Goal: Find contact information: Find contact information

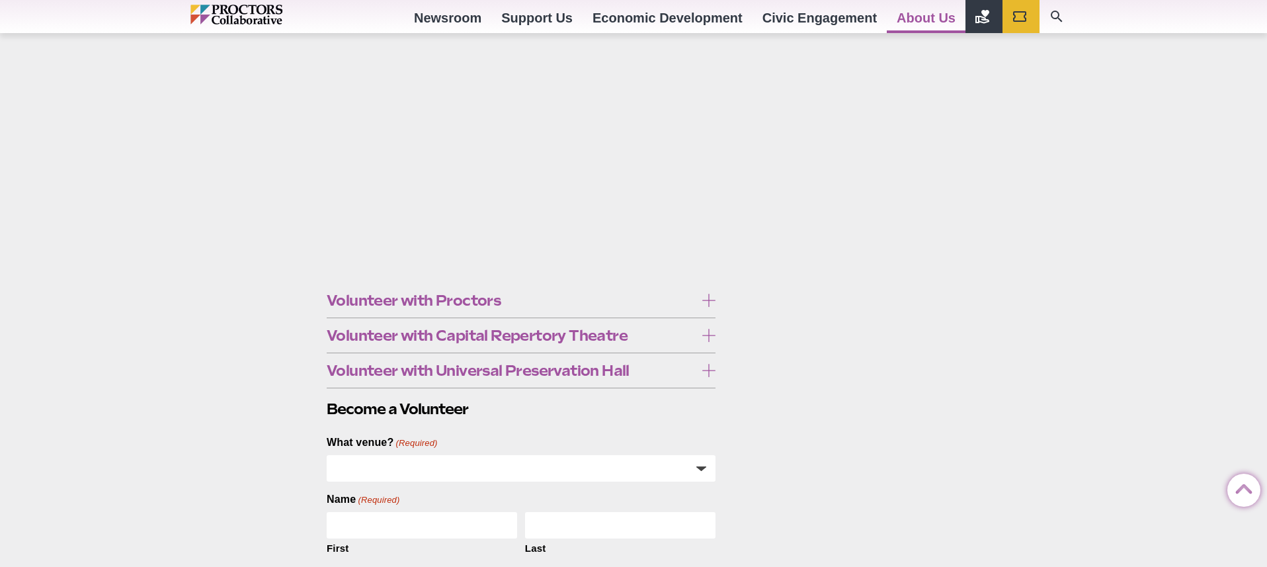
scroll to position [421, 0]
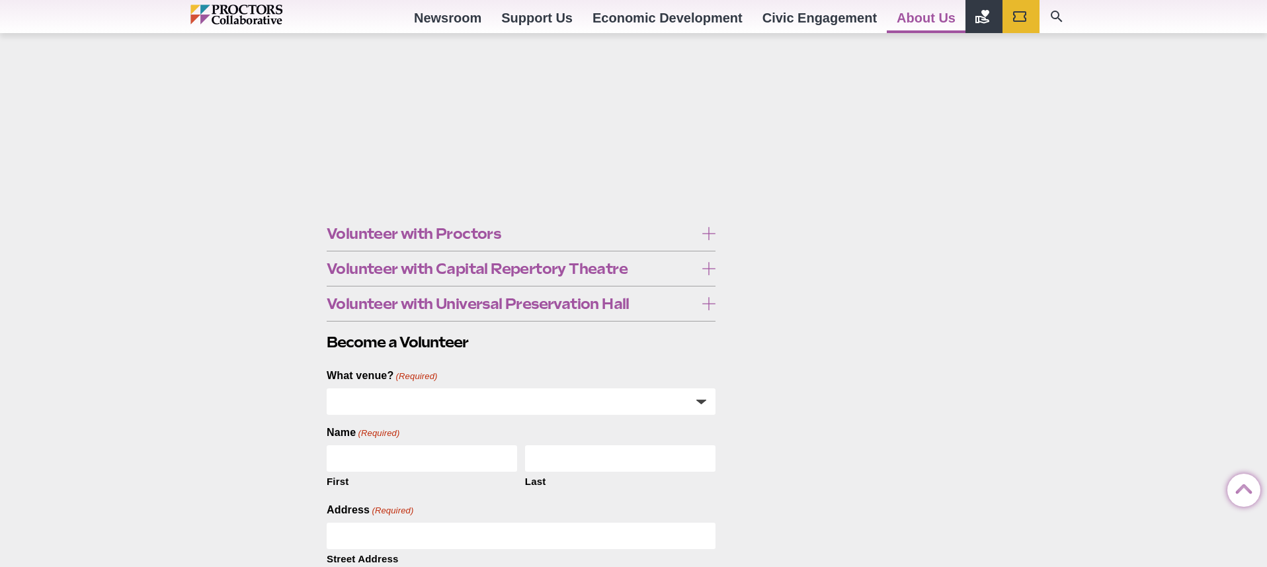
click at [541, 307] on span "Volunteer with Universal Preservation Hall" at bounding box center [511, 303] width 368 height 15
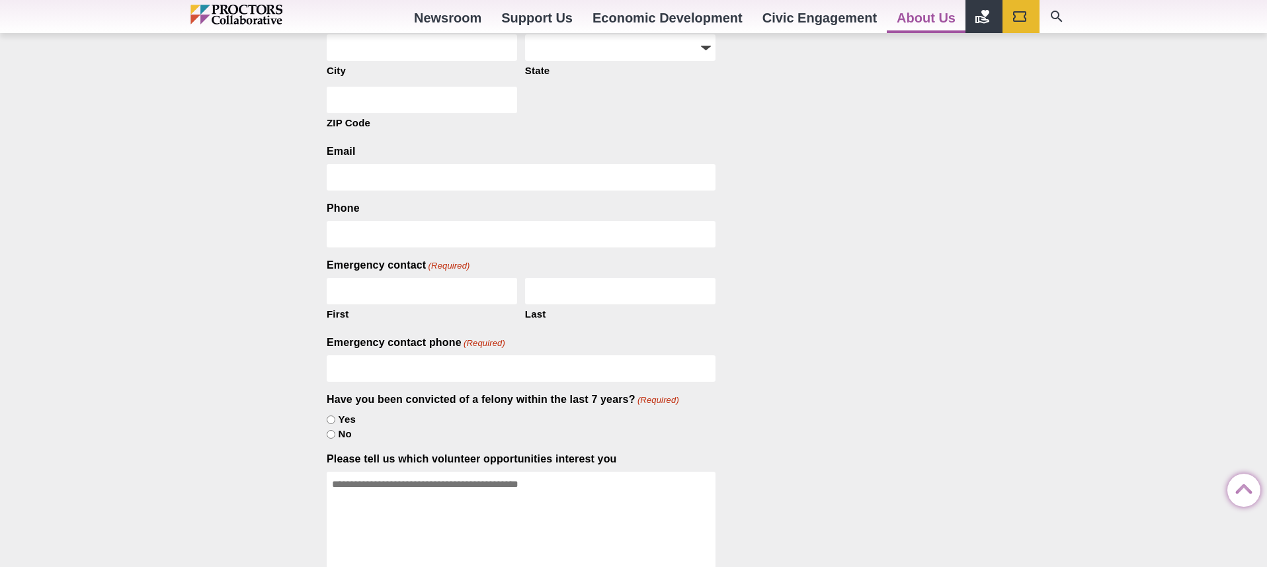
scroll to position [1015, 0]
drag, startPoint x: 327, startPoint y: 209, endPoint x: 423, endPoint y: 302, distance: 134.3
click at [423, 299] on p "C.A.S.T. The Cultivating Arts & Students Together (C.A.S.T.) programs at UPH, P…" at bounding box center [521, 248] width 389 height 102
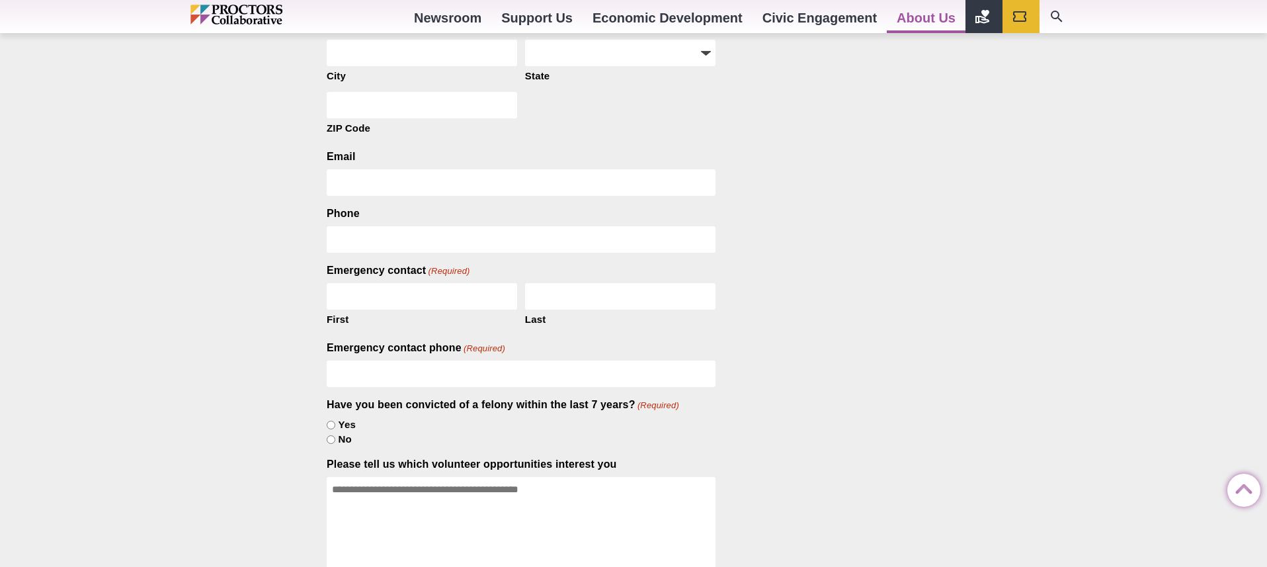
copy p "C.A.S.T. The Cultivating Arts & Students Together (C.A.S.T.) programs at UPH, P…"
drag, startPoint x: 861, startPoint y: 288, endPoint x: 678, endPoint y: 317, distance: 185.6
click at [861, 288] on div "Volunteer Opportunities Posted 2022-03-30 by Kelly Proctors Collaborative is gr…" at bounding box center [633, 361] width 635 height 2486
click at [618, 304] on strong "click here" at bounding box center [644, 298] width 52 height 13
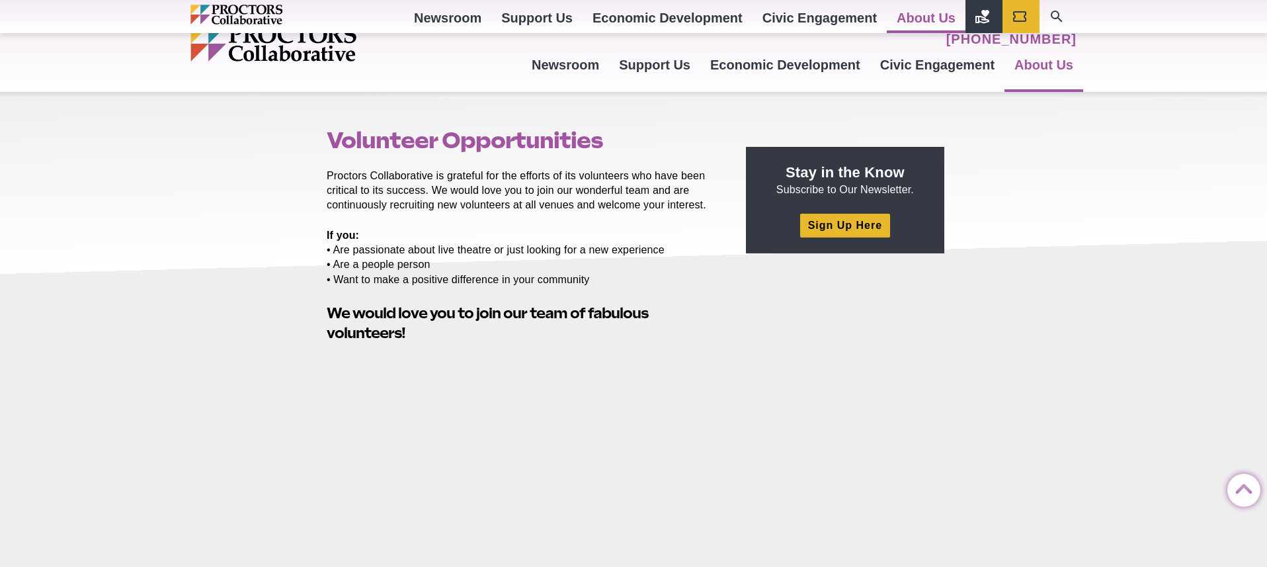
scroll to position [0, 0]
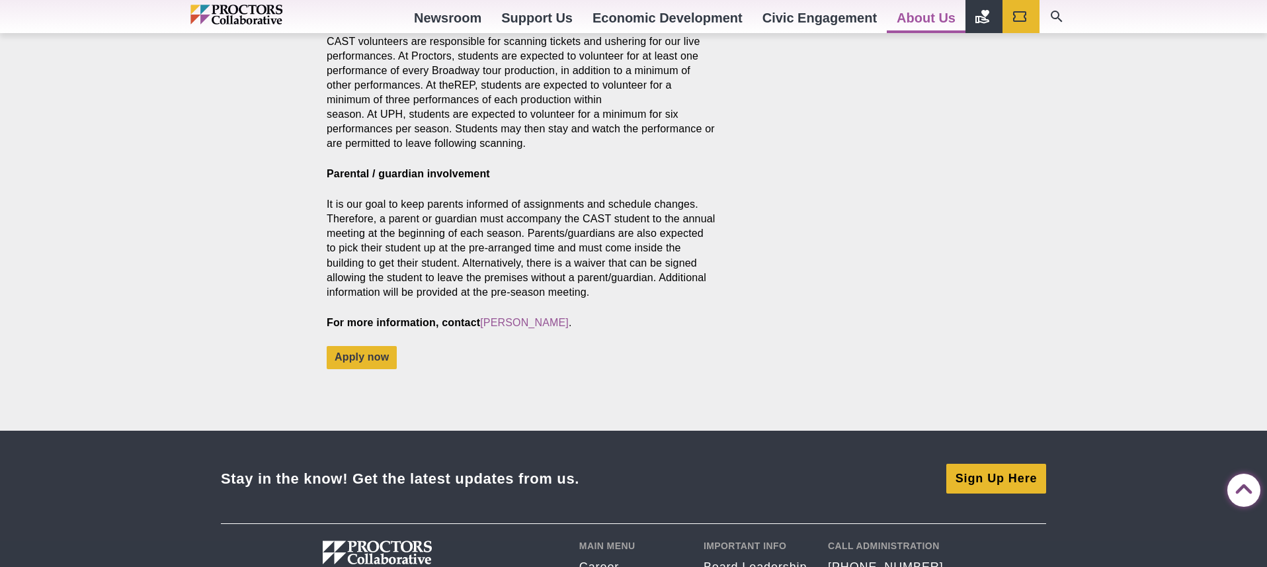
scroll to position [954, 0]
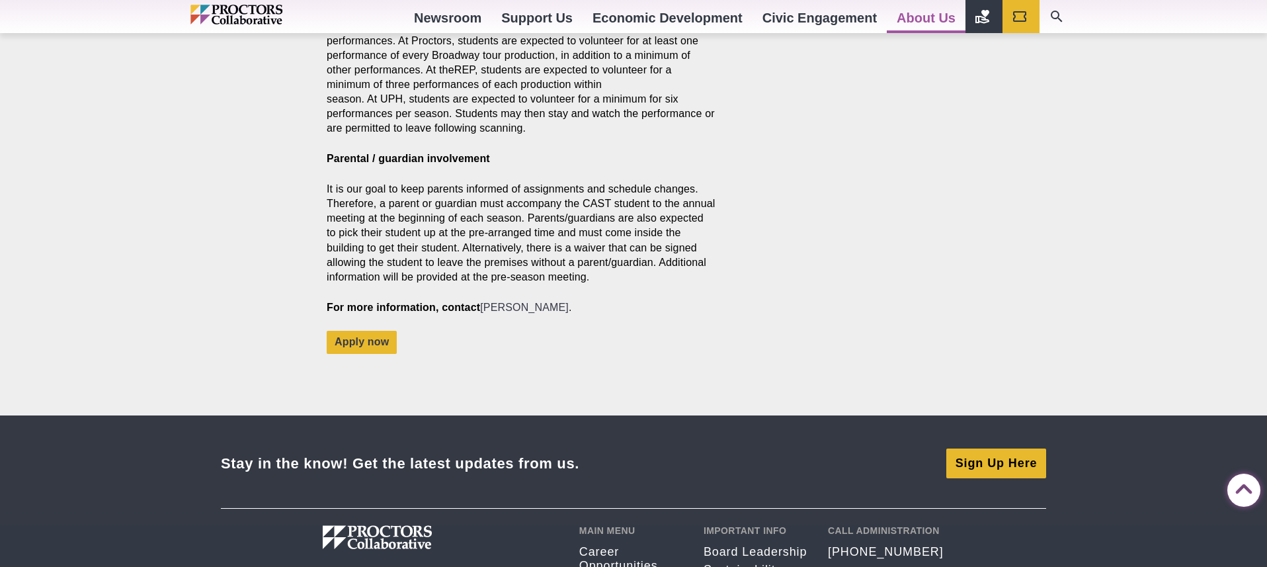
drag, startPoint x: 554, startPoint y: 275, endPoint x: 486, endPoint y: 276, distance: 67.5
click at [486, 300] on p "For more information, contact Tasha Hudson ." at bounding box center [521, 307] width 389 height 15
drag, startPoint x: 564, startPoint y: 273, endPoint x: 320, endPoint y: 276, distance: 244.1
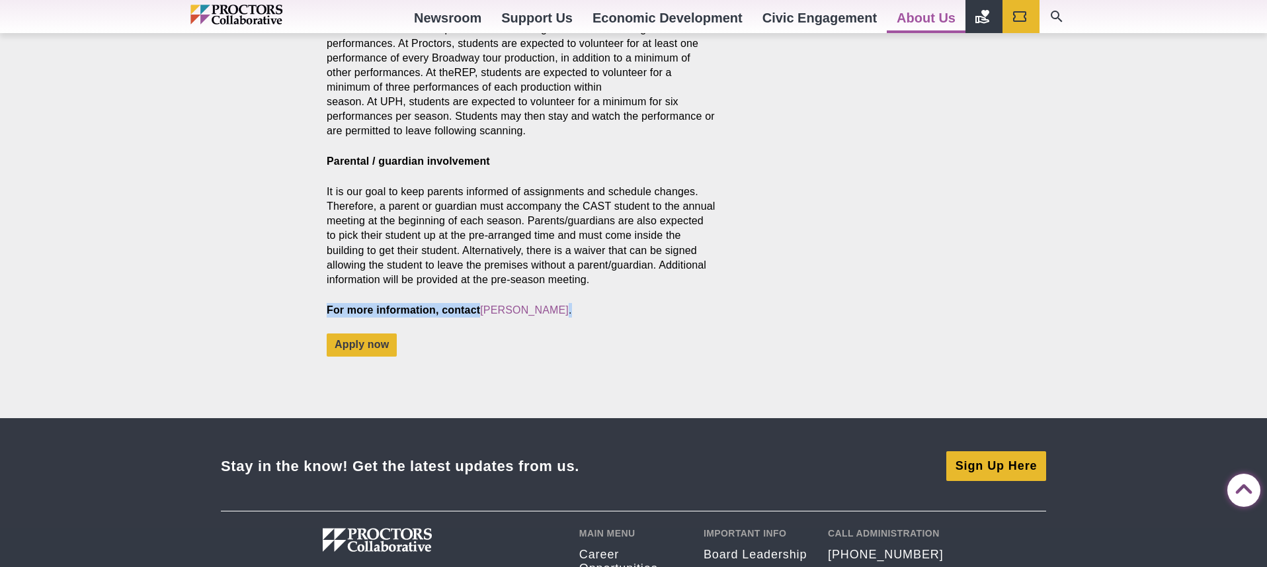
copy p "For more information, contact Tasha Hudson ."
click at [537, 304] on link "[PERSON_NAME]" at bounding box center [524, 309] width 89 height 11
click at [532, 305] on link "[PERSON_NAME]" at bounding box center [524, 310] width 89 height 11
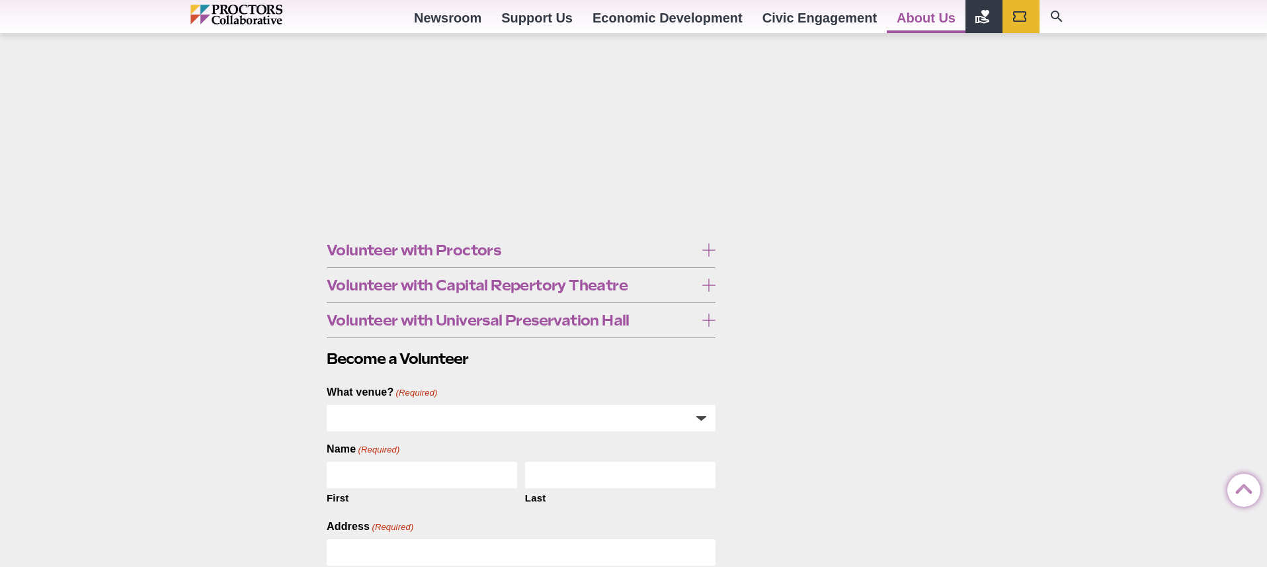
scroll to position [419, 0]
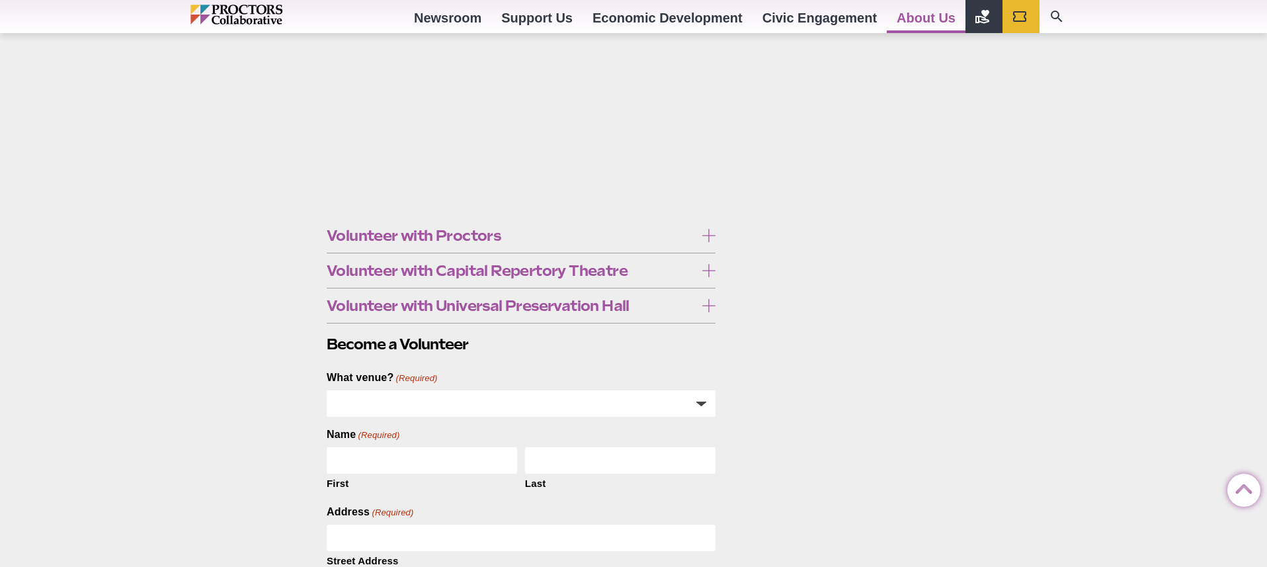
click at [454, 235] on span "Volunteer with Proctors" at bounding box center [511, 235] width 368 height 15
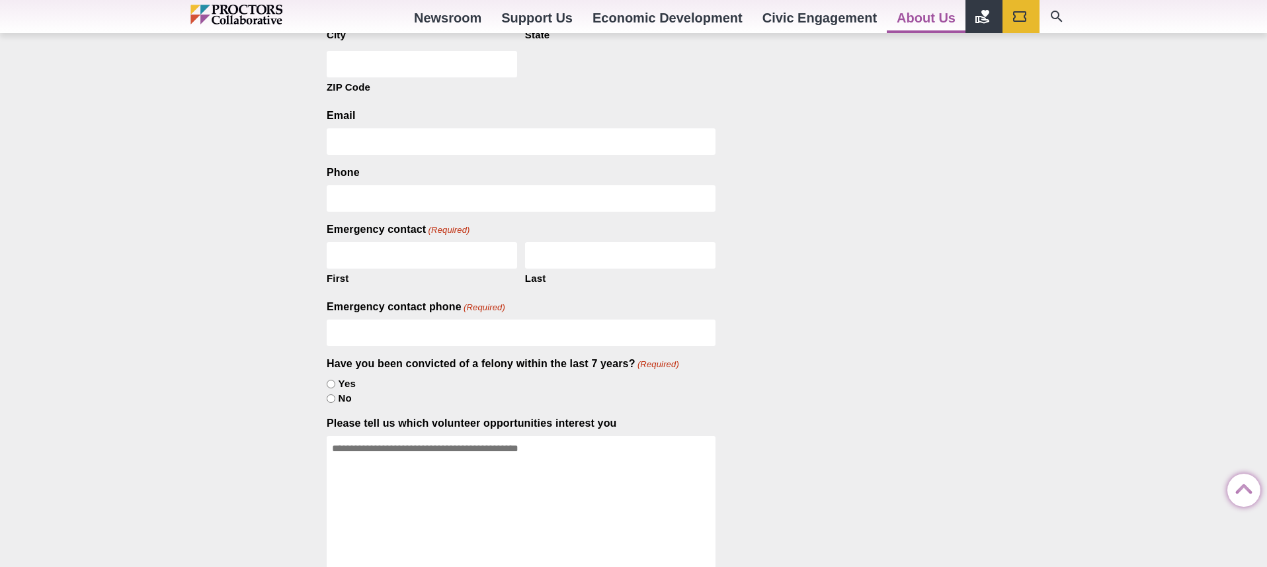
scroll to position [1045, 0]
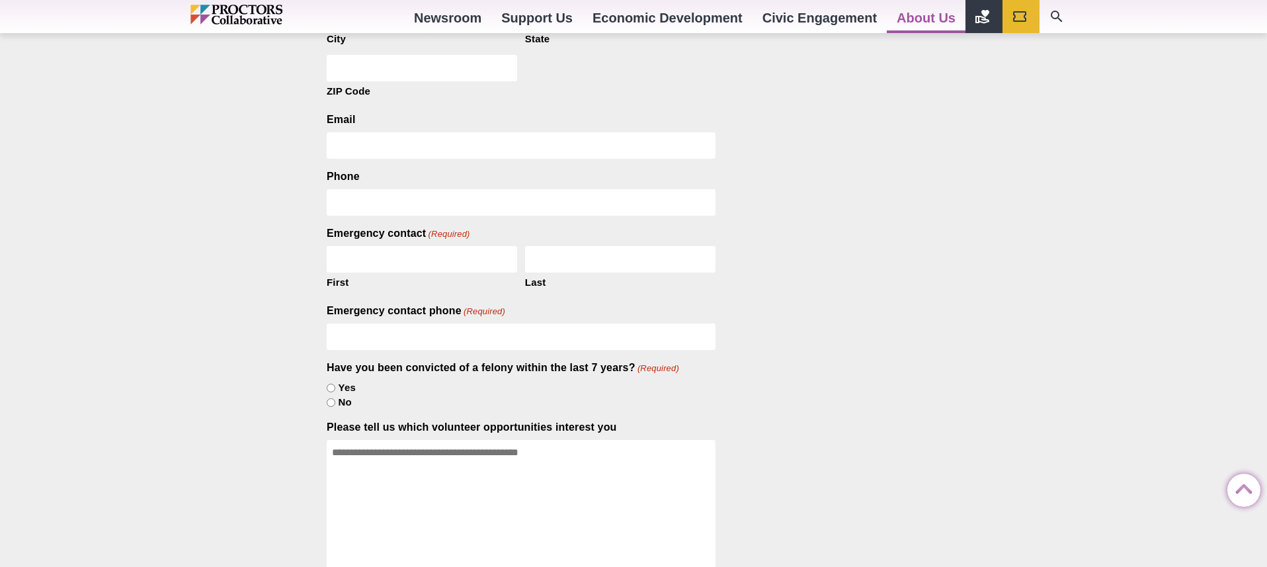
click at [398, 246] on strong "click here" at bounding box center [398, 249] width 52 height 13
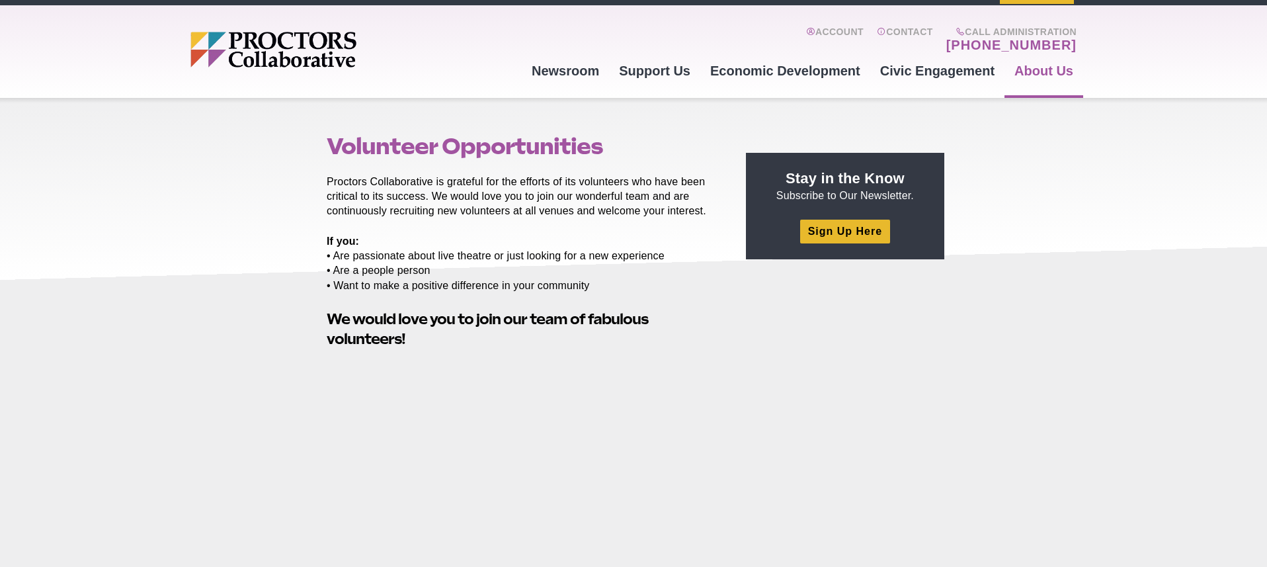
scroll to position [30, 0]
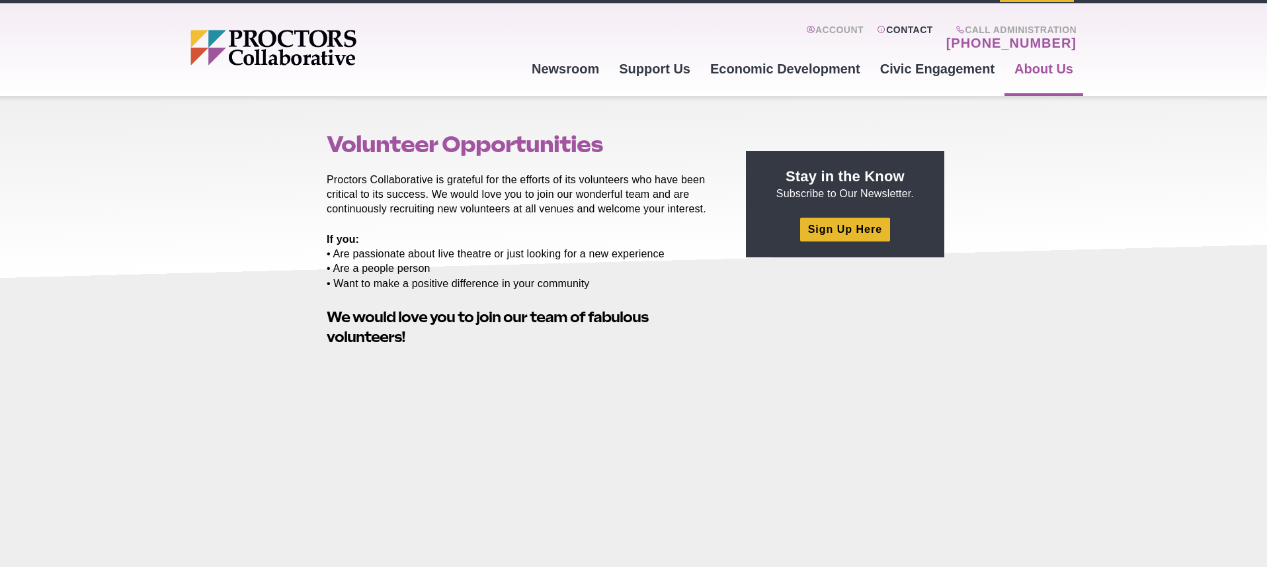
click at [919, 28] on link "Contact" at bounding box center [905, 37] width 56 height 26
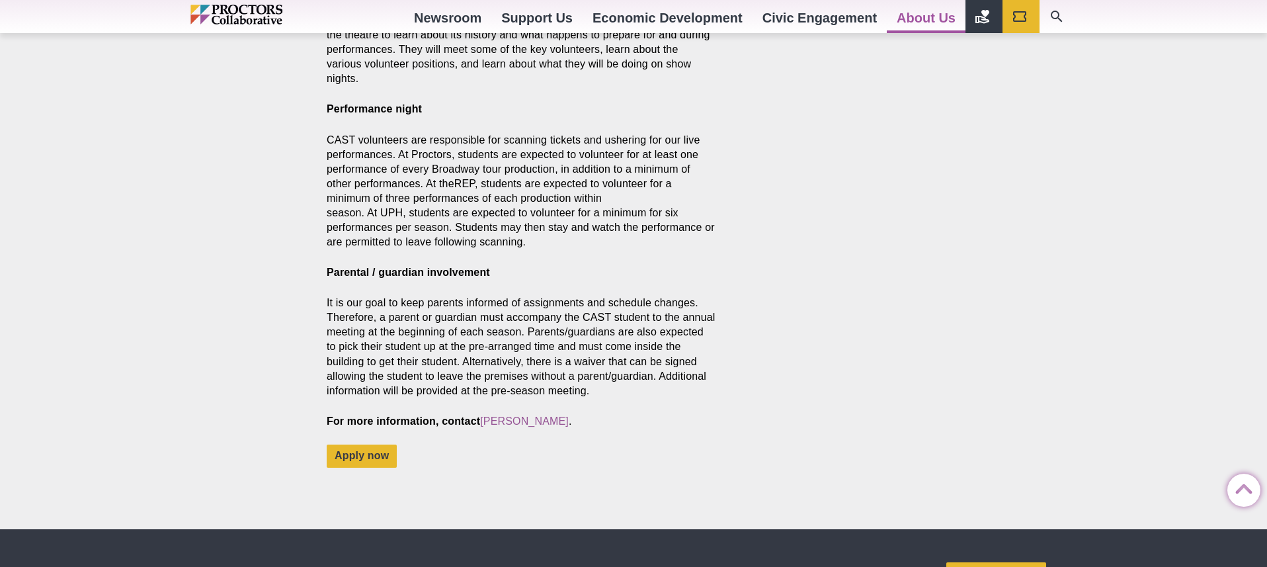
scroll to position [857, 0]
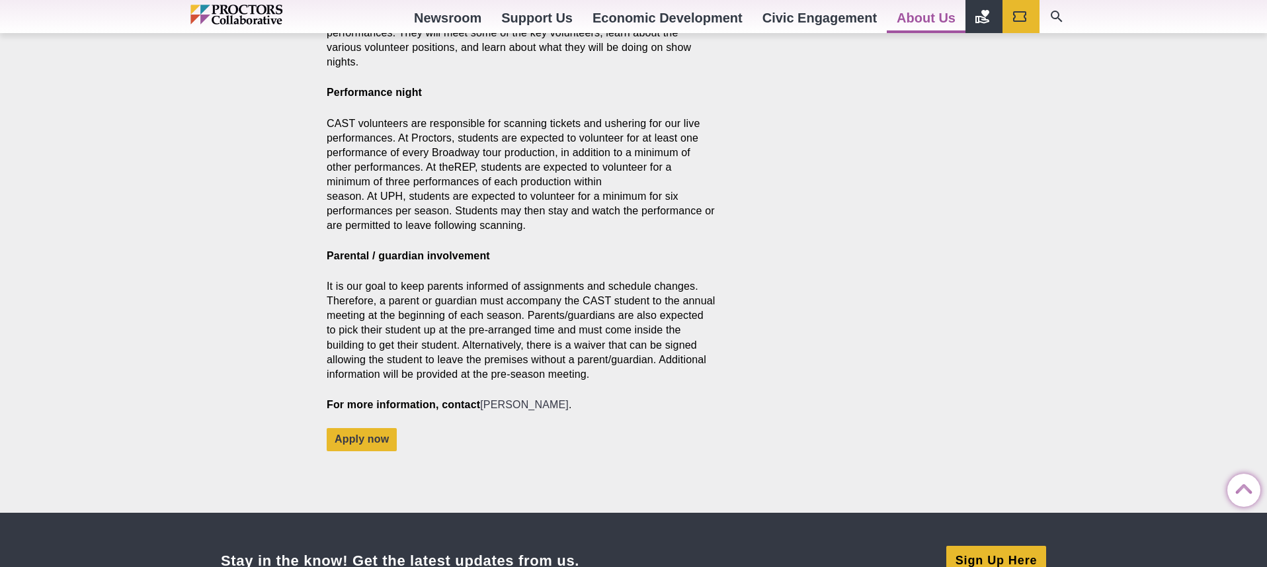
click at [533, 399] on link "[PERSON_NAME]" at bounding box center [524, 404] width 89 height 11
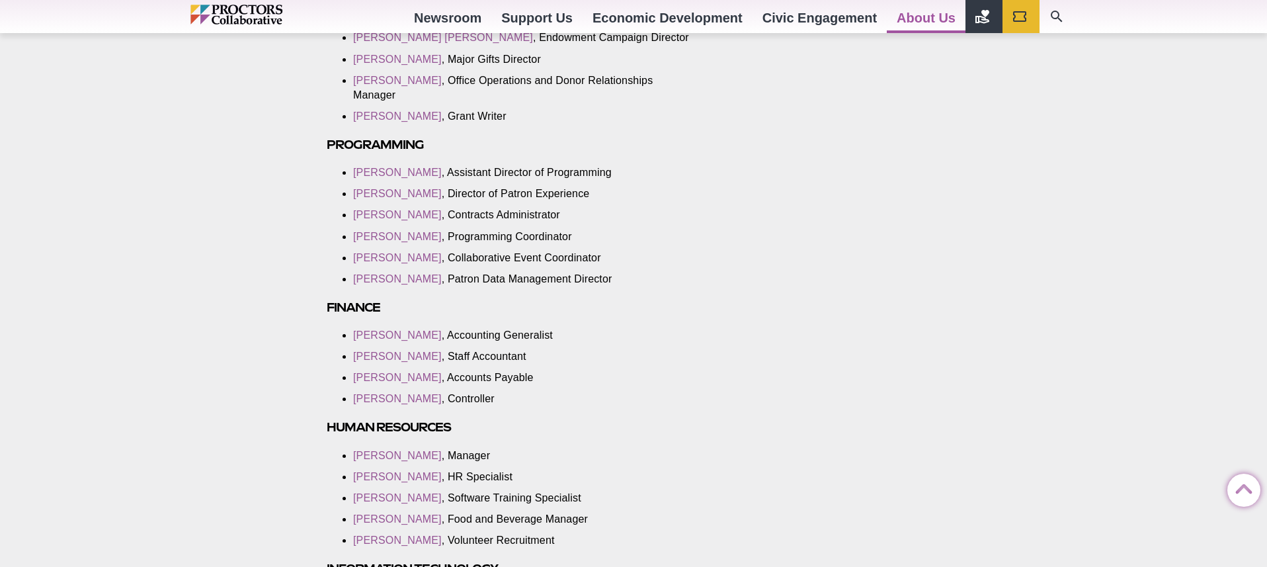
scroll to position [1487, 0]
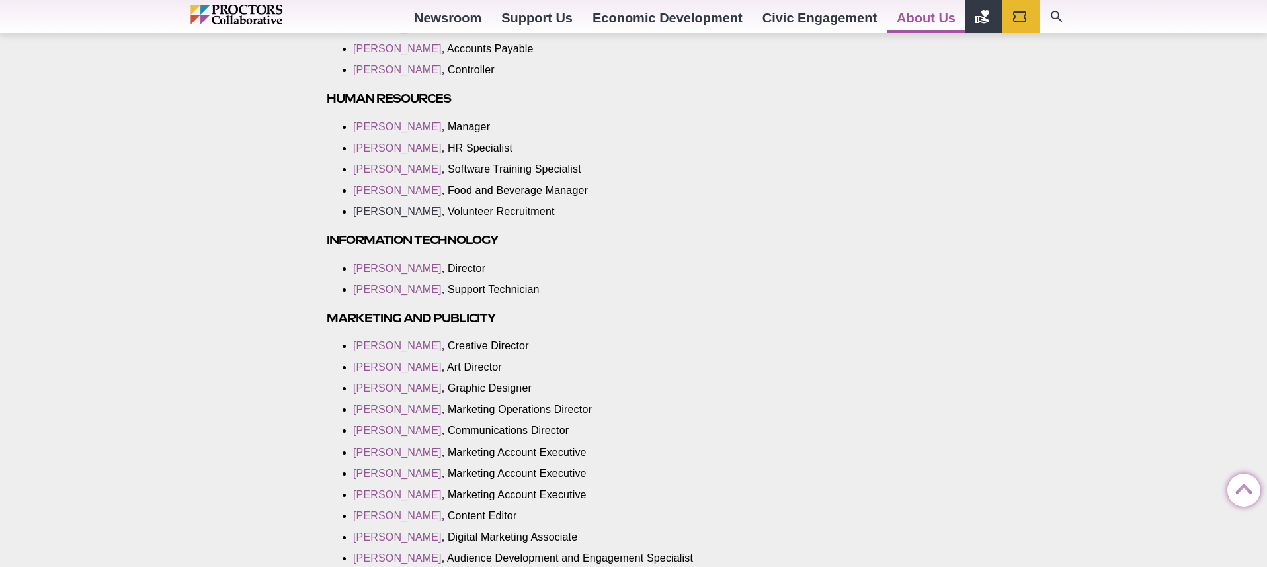
click at [377, 210] on link "[PERSON_NAME]" at bounding box center [397, 211] width 89 height 11
click at [390, 210] on link "[PERSON_NAME]" at bounding box center [397, 211] width 89 height 11
